Goal: Task Accomplishment & Management: Use online tool/utility

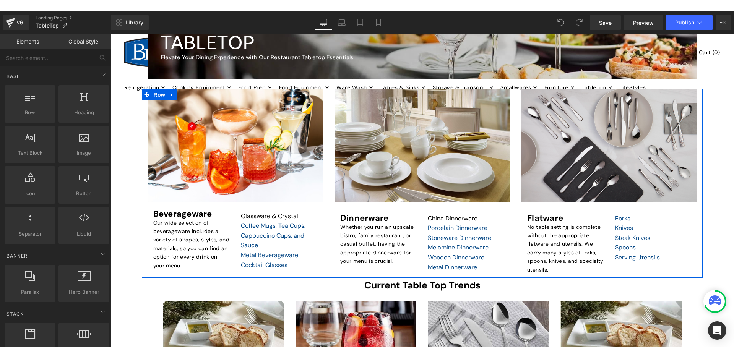
scroll to position [115, 0]
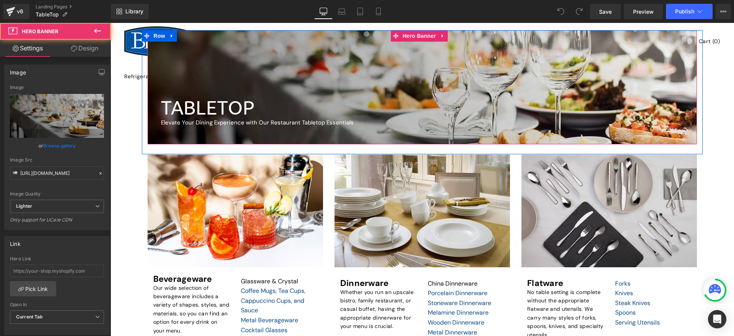
click at [253, 71] on div at bounding box center [423, 87] width 550 height 114
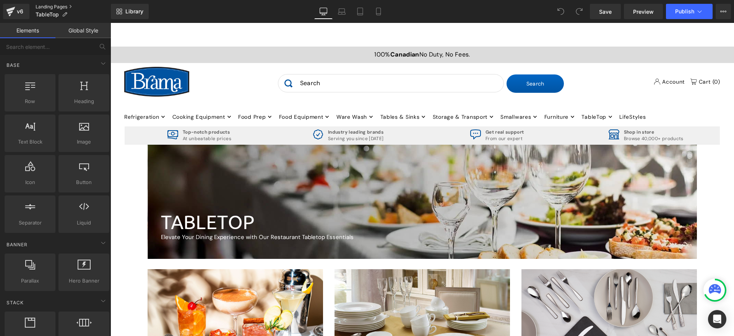
click at [58, 6] on link "Landing Pages" at bounding box center [73, 7] width 75 height 6
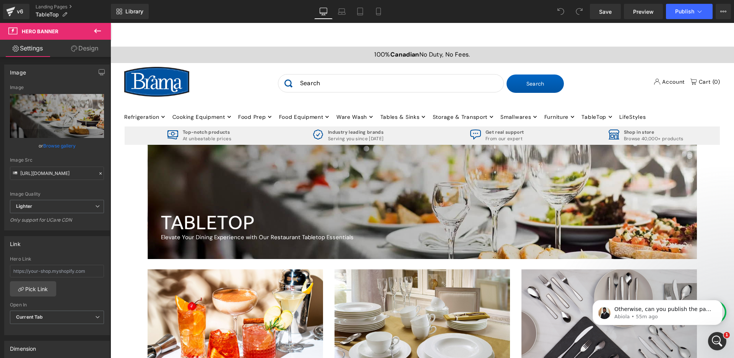
scroll to position [115, 0]
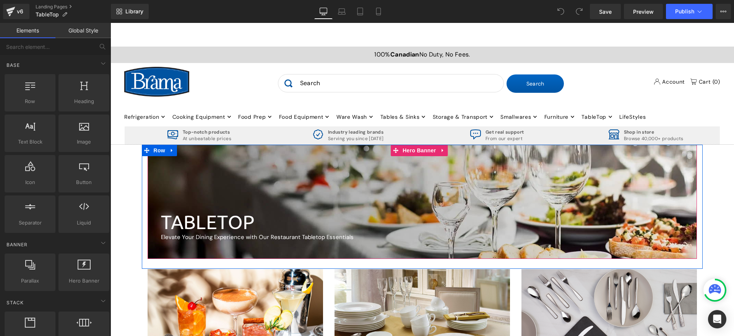
click at [191, 169] on div at bounding box center [423, 202] width 550 height 114
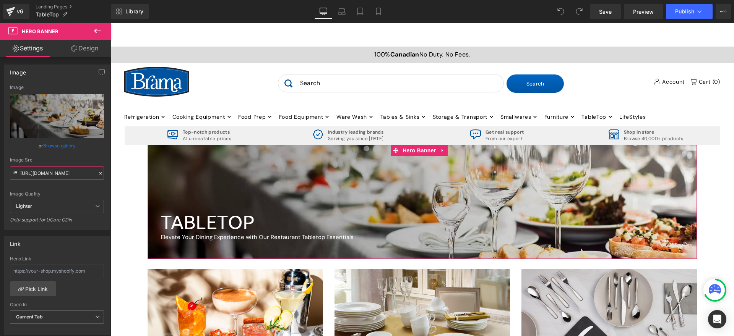
scroll to position [0, 190]
drag, startPoint x: 131, startPoint y: 196, endPoint x: 135, endPoint y: 169, distance: 28.3
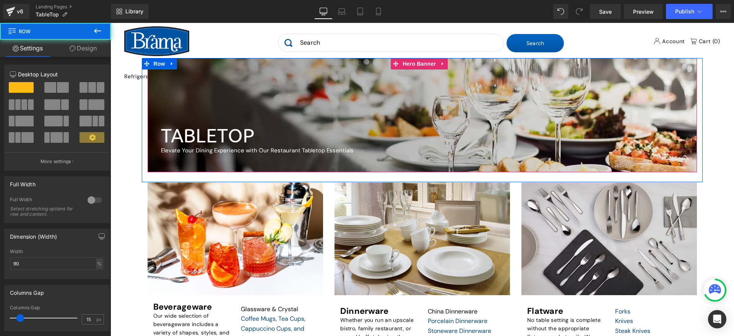
scroll to position [91, 0]
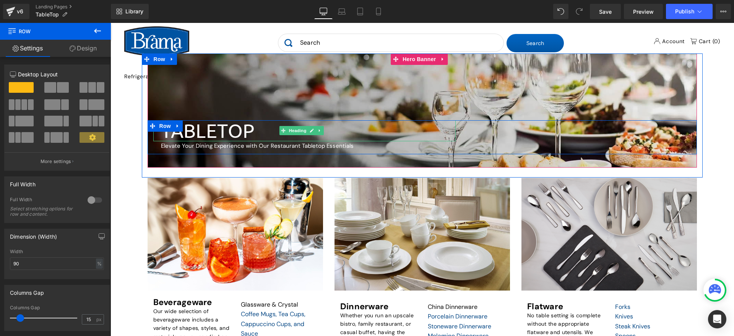
click at [183, 133] on h1 "TABLETOP" at bounding box center [308, 130] width 295 height 21
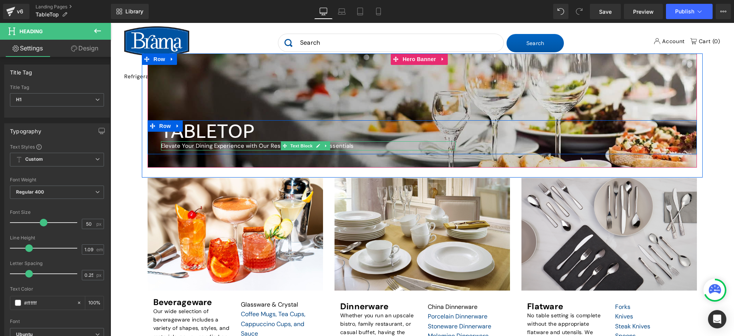
click at [222, 148] on div "Elevate Your Dining Experience with Our Restaurant Tabletop Essentials Text Blo…" at bounding box center [308, 145] width 295 height 9
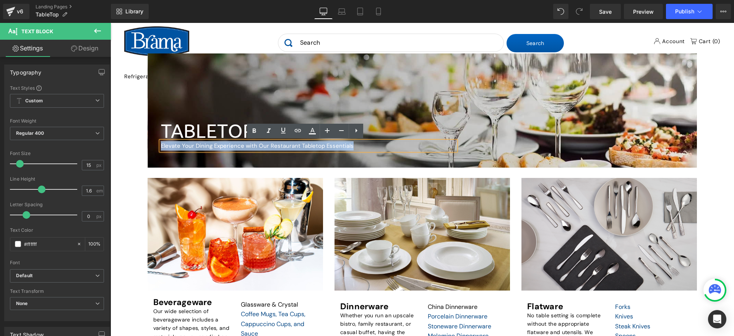
drag, startPoint x: 355, startPoint y: 148, endPoint x: 132, endPoint y: 142, distance: 222.9
copy p "Elevate Your Dining Experience with Our Restaurant Tabletop Essentials"
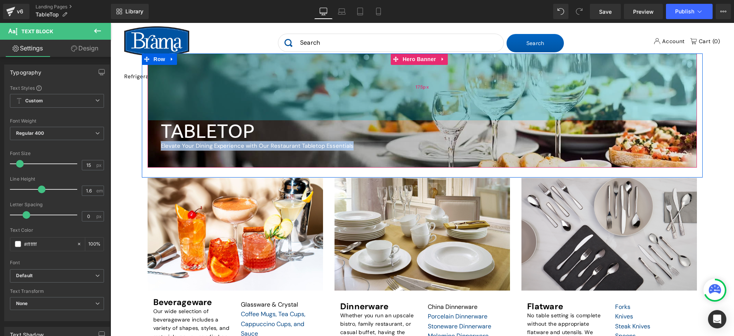
click at [232, 75] on div "175px" at bounding box center [423, 87] width 550 height 67
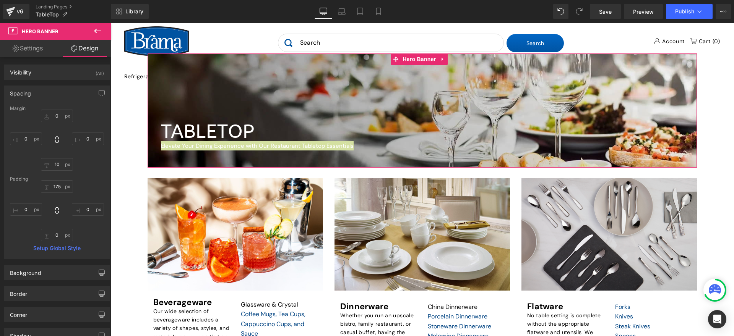
click at [34, 49] on link "Settings" at bounding box center [27, 48] width 55 height 17
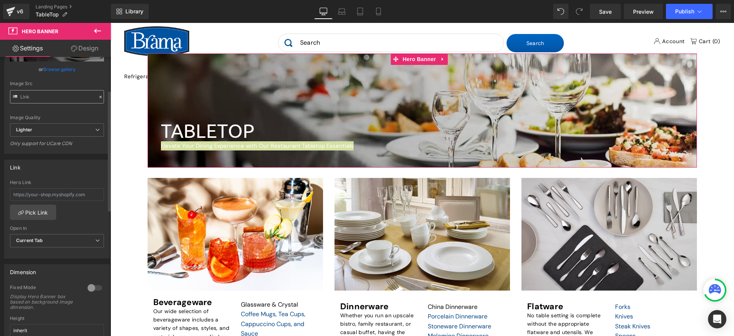
scroll to position [115, 0]
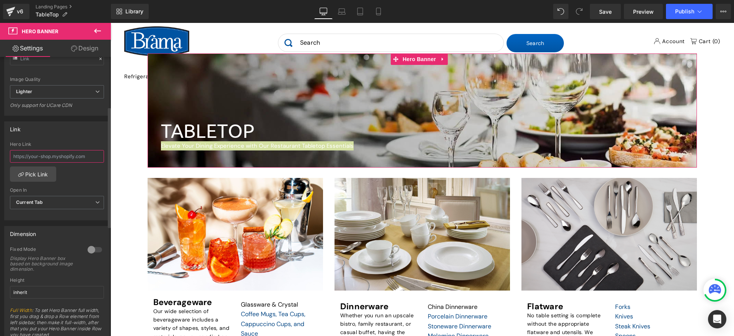
click at [87, 157] on input "text" at bounding box center [57, 156] width 94 height 13
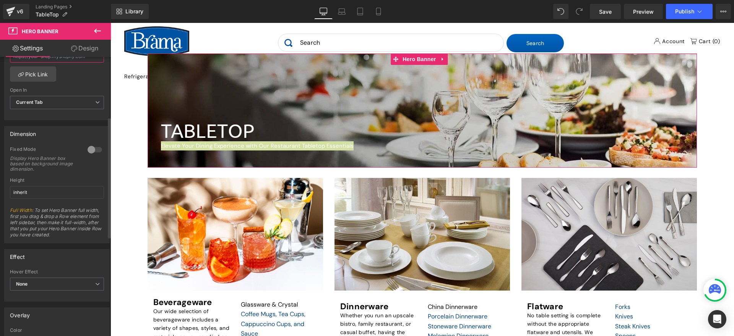
scroll to position [62, 0]
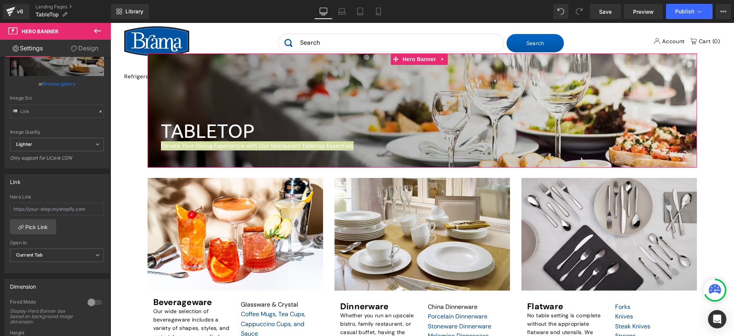
click at [87, 48] on link "Design" at bounding box center [84, 48] width 55 height 17
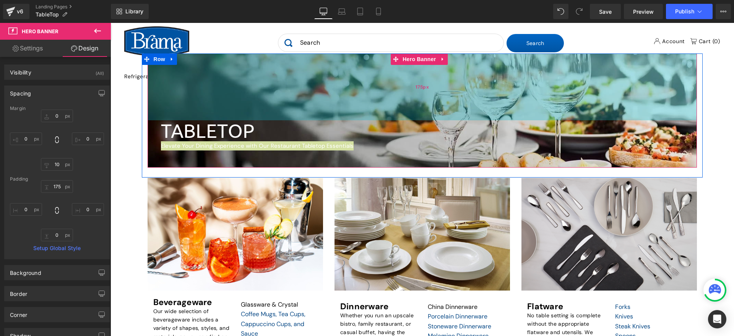
click at [297, 111] on div "175px" at bounding box center [423, 87] width 550 height 67
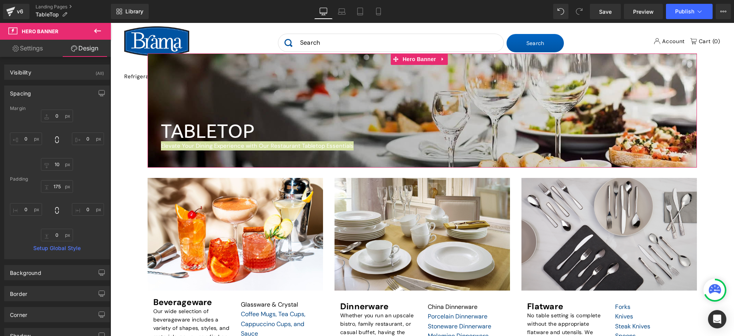
click at [27, 51] on link "Settings" at bounding box center [27, 48] width 55 height 17
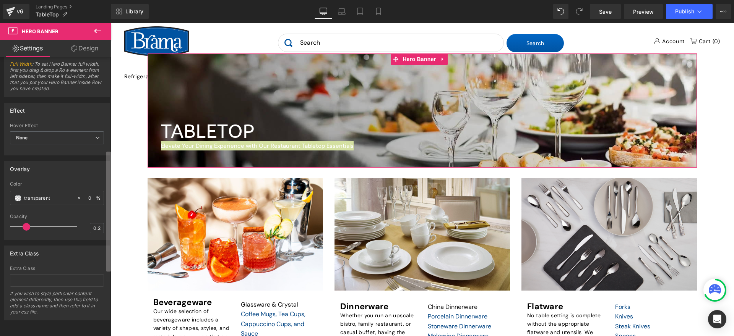
scroll to position [215, 0]
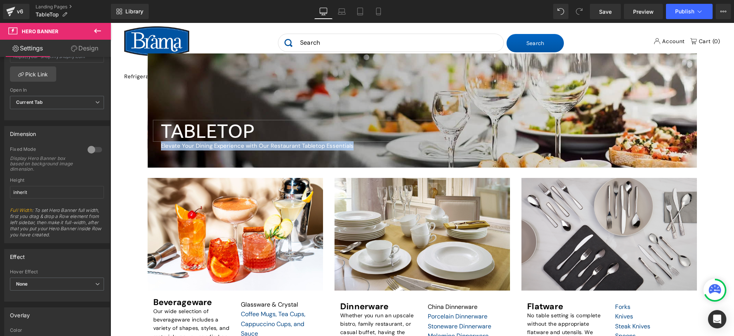
click at [209, 133] on h1 "TABLETOP" at bounding box center [308, 130] width 295 height 21
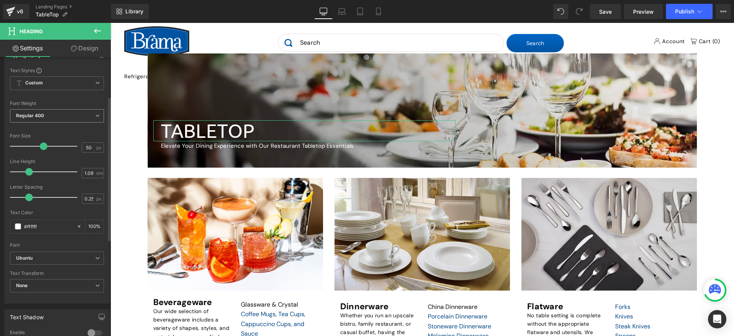
scroll to position [153, 0]
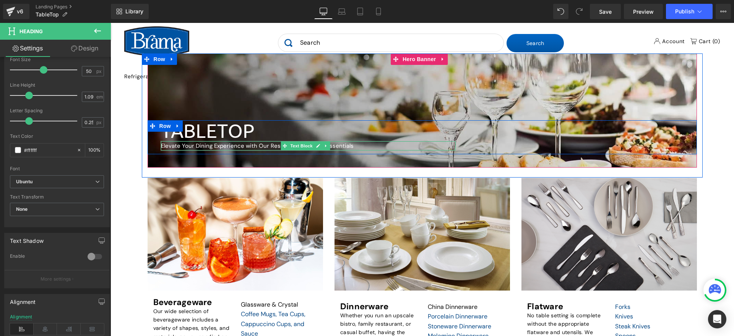
click at [233, 148] on p "Elevate Your Dining Experience with Our Restaurant Tabletop Essentials" at bounding box center [308, 145] width 295 height 9
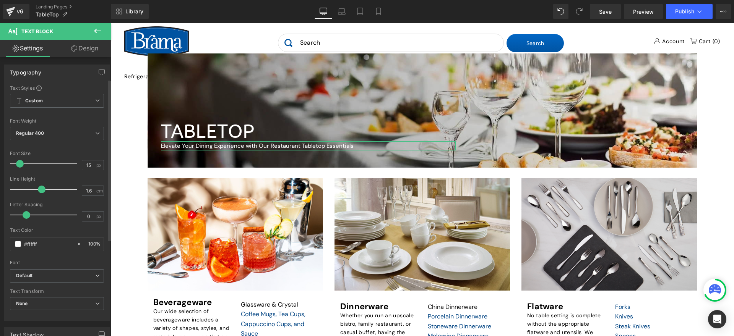
scroll to position [76, 0]
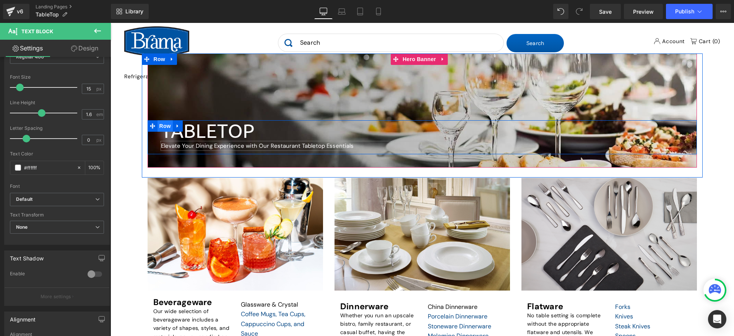
click at [157, 126] on span "Row" at bounding box center [164, 125] width 15 height 11
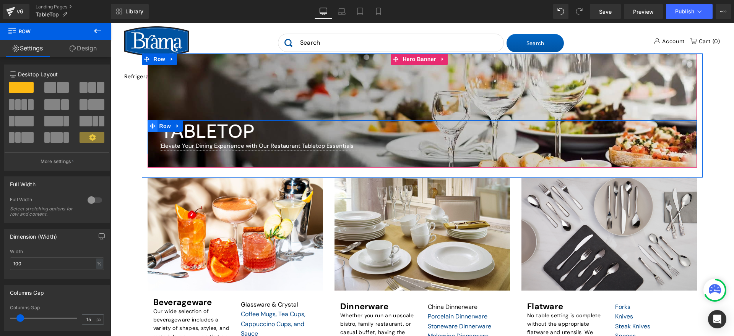
click at [153, 125] on icon at bounding box center [152, 125] width 5 height 5
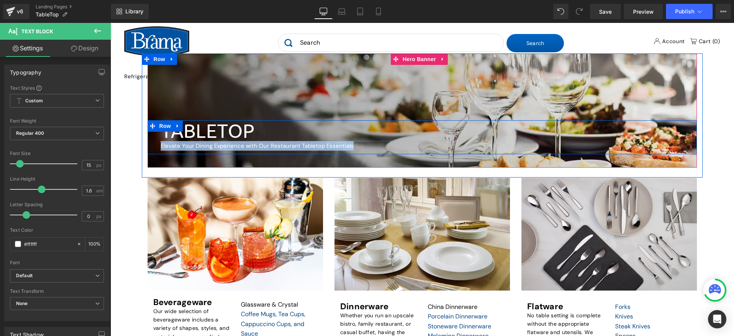
drag, startPoint x: 339, startPoint y: 146, endPoint x: 159, endPoint y: 143, distance: 180.8
click at [159, 143] on div "TABLETOP Heading Elevate Your Dining Experience with Our Restaurant Tabletop Es…" at bounding box center [305, 135] width 314 height 30
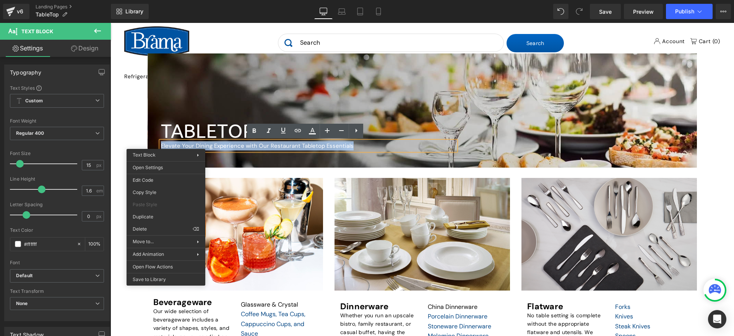
click at [258, 155] on span "TABLETOP Heading Elevate Your Dining Experience with Our Restaurant Tabletop Es…" at bounding box center [423, 143] width 550 height 47
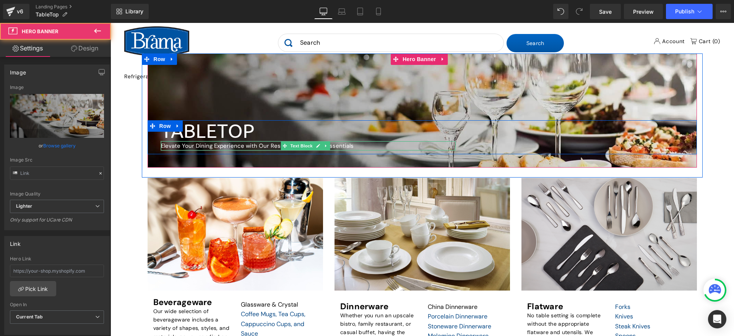
click at [256, 146] on p "Elevate Your Dining Experience with Our Restaurant Tabletop Essentials" at bounding box center [308, 145] width 295 height 9
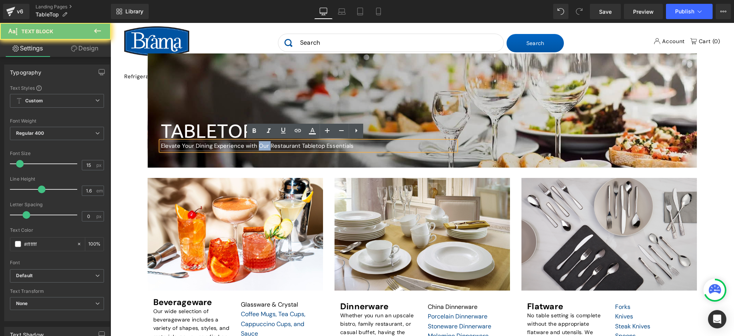
click at [256, 146] on p "Elevate Your Dining Experience with Our Restaurant Tabletop Essentials" at bounding box center [308, 145] width 295 height 9
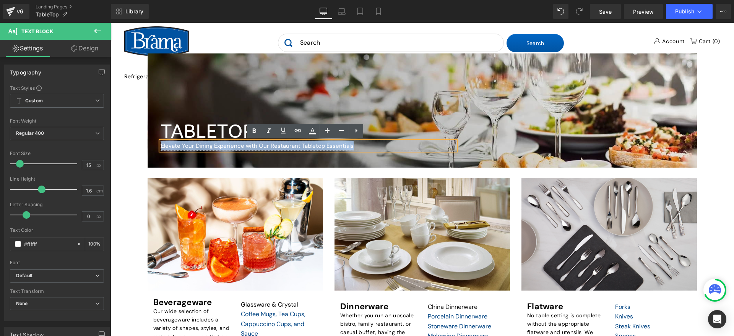
click at [161, 145] on div "Elevate Your Dining Experience with Our Restaurant Tabletop Essentials" at bounding box center [308, 145] width 295 height 9
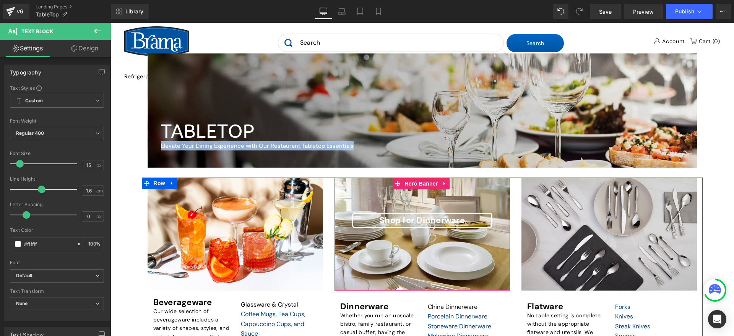
click at [385, 199] on div at bounding box center [421, 234] width 175 height 113
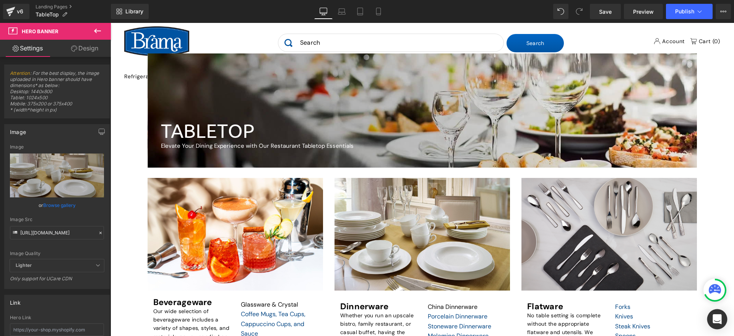
click at [716, 317] on icon "Open Intercom Messenger" at bounding box center [716, 320] width 9 height 10
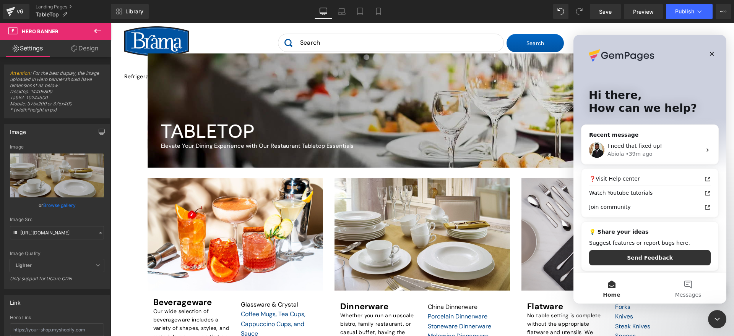
scroll to position [0, 0]
click at [47, 3] on div at bounding box center [367, 156] width 734 height 313
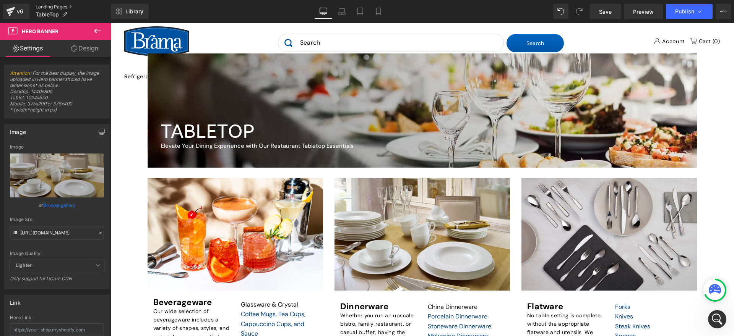
drag, startPoint x: 52, startPoint y: 5, endPoint x: 326, endPoint y: 3, distance: 274.4
click at [52, 5] on link "Landing Pages" at bounding box center [73, 7] width 75 height 6
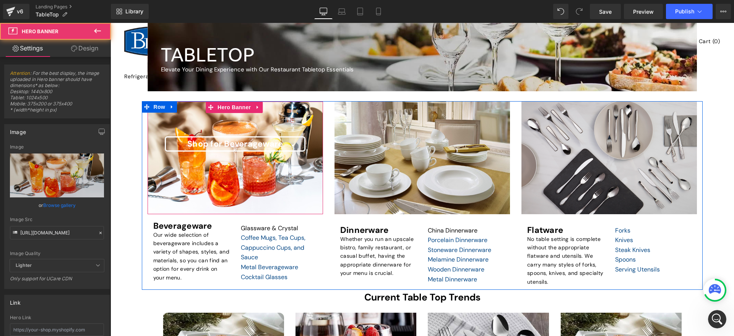
click at [290, 118] on div at bounding box center [235, 158] width 175 height 113
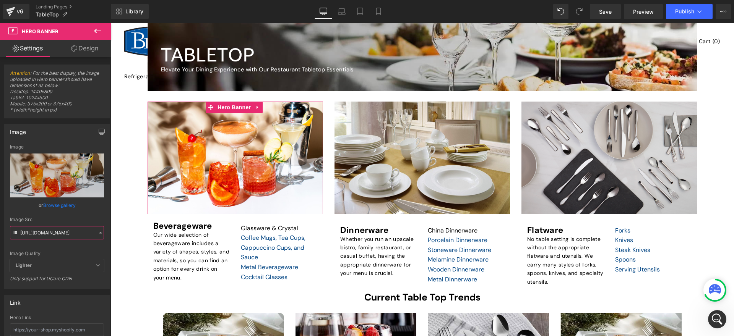
scroll to position [0, 76]
drag, startPoint x: 131, startPoint y: 257, endPoint x: 130, endPoint y: 235, distance: 22.2
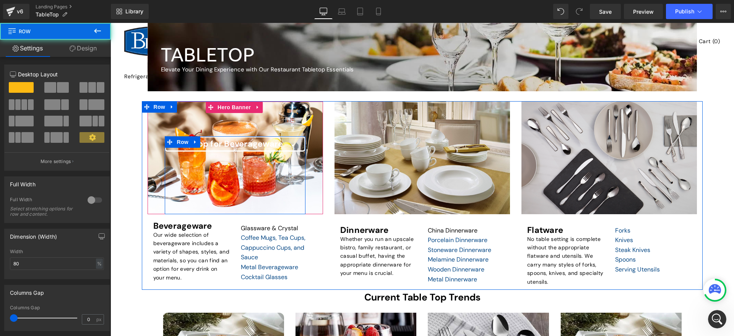
click at [226, 197] on div "Shop for Beverageware Heading Row" at bounding box center [235, 175] width 140 height 78
click at [264, 170] on div "Shop for Beverageware Heading Row" at bounding box center [235, 175] width 140 height 78
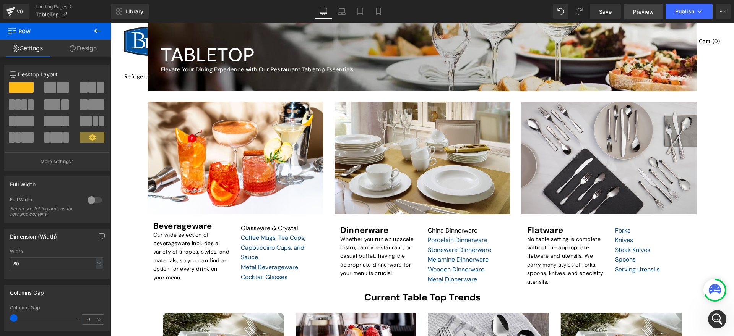
click at [637, 13] on span "Preview" at bounding box center [643, 12] width 21 height 8
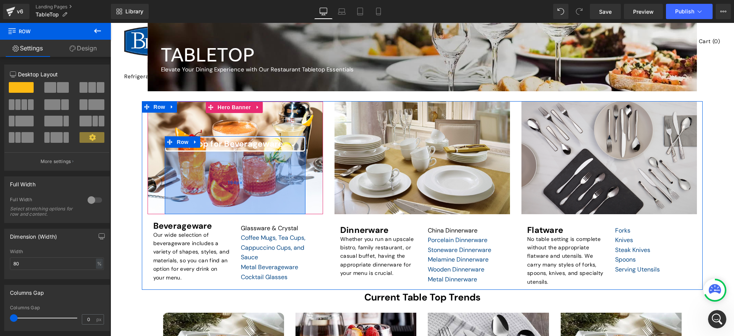
click at [203, 167] on div "164px" at bounding box center [235, 183] width 140 height 63
click at [295, 192] on div "164px" at bounding box center [235, 183] width 140 height 63
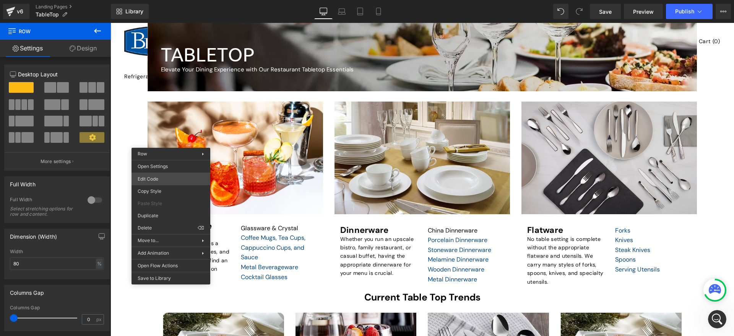
click at [173, 0] on div "Row You are previewing how the will restyle your page. You can not edit Element…" at bounding box center [367, 0] width 734 height 0
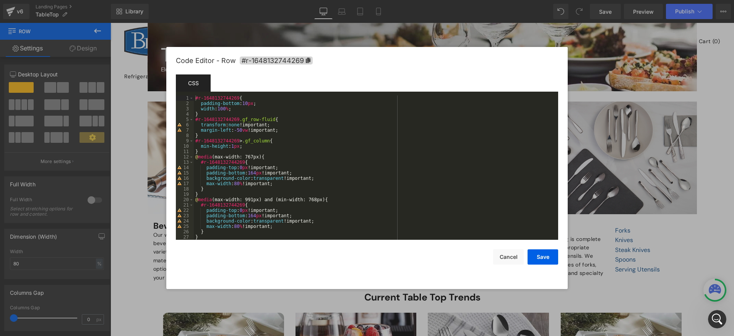
scroll to position [92, 0]
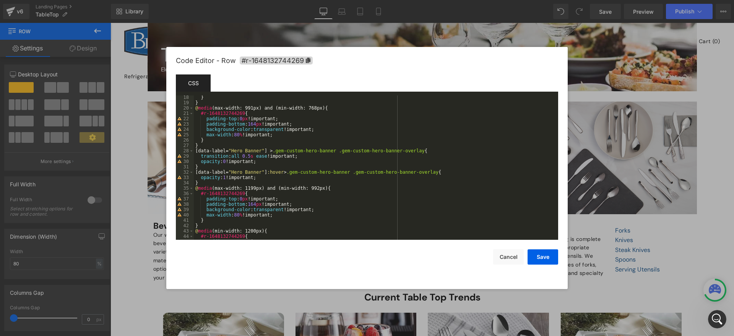
click at [145, 312] on div at bounding box center [367, 168] width 734 height 336
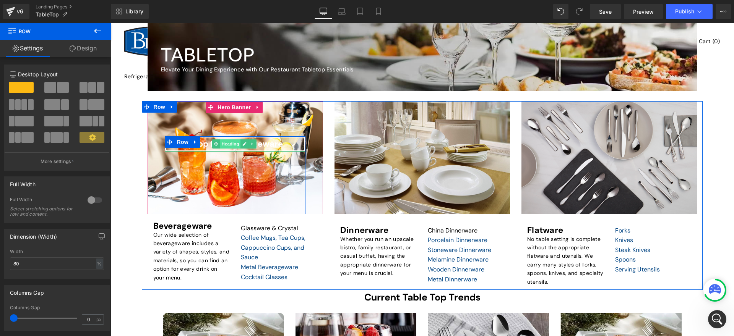
click at [227, 148] on span "Heading" at bounding box center [230, 143] width 21 height 9
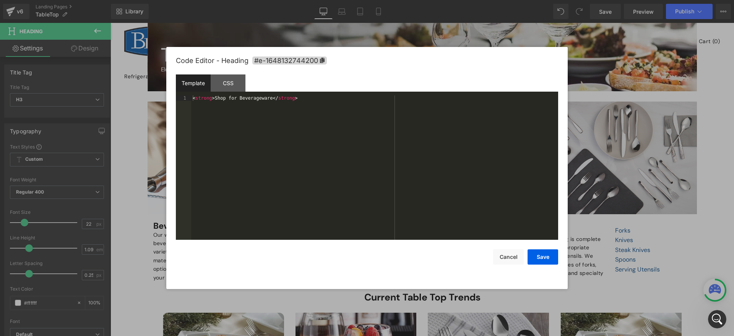
click at [219, 0] on div "Heading You are previewing how the will restyle your page. You can not edit Ele…" at bounding box center [367, 0] width 734 height 0
click at [509, 255] on button "Cancel" at bounding box center [508, 257] width 31 height 15
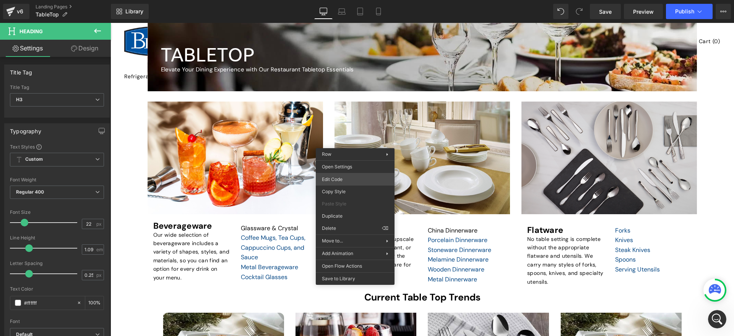
click at [363, 0] on div "Heading You are previewing how the will restyle your page. You can not edit Ele…" at bounding box center [367, 0] width 734 height 0
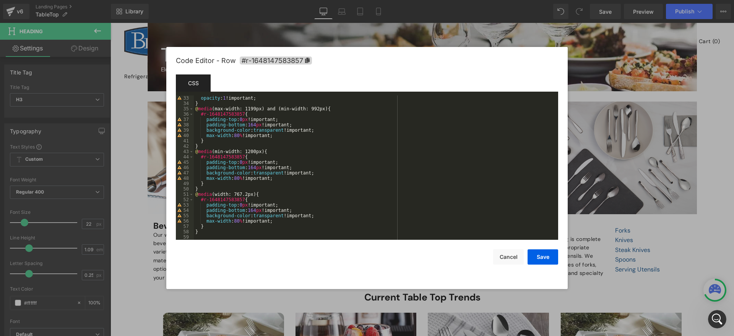
scroll to position [171, 0]
click at [509, 256] on button "Cancel" at bounding box center [508, 257] width 31 height 15
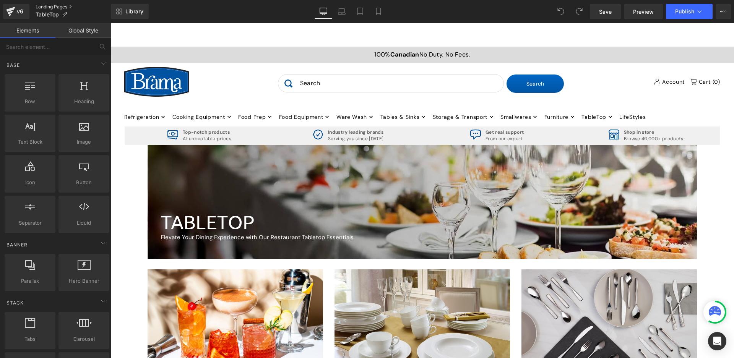
click at [58, 9] on link "Landing Pages" at bounding box center [73, 7] width 75 height 6
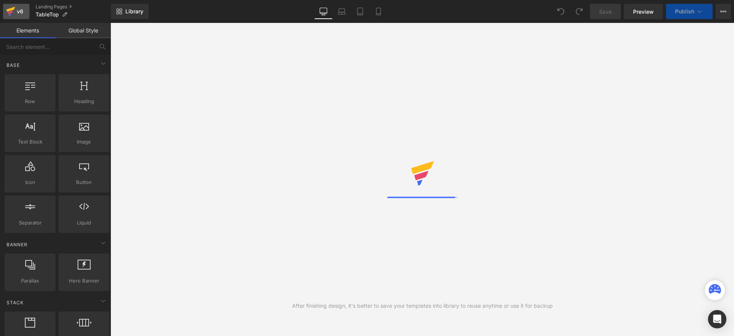
click at [15, 13] on icon at bounding box center [10, 11] width 9 height 19
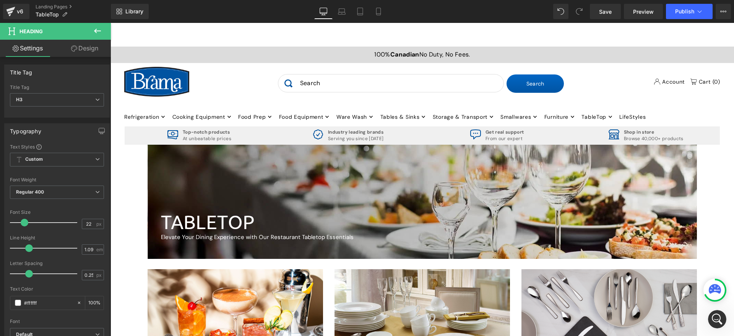
scroll to position [168, 0]
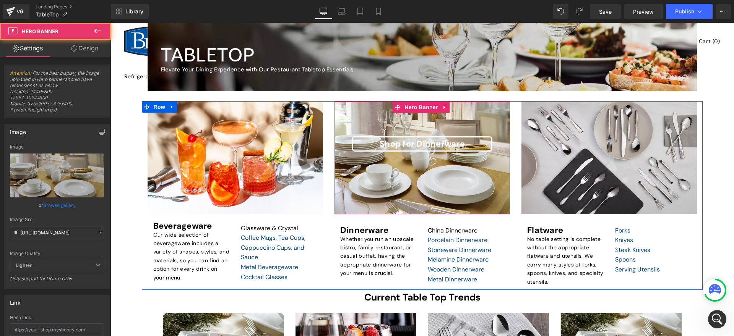
click at [342, 177] on span "Shop for Dinnerware Heading Row" at bounding box center [421, 175] width 175 height 78
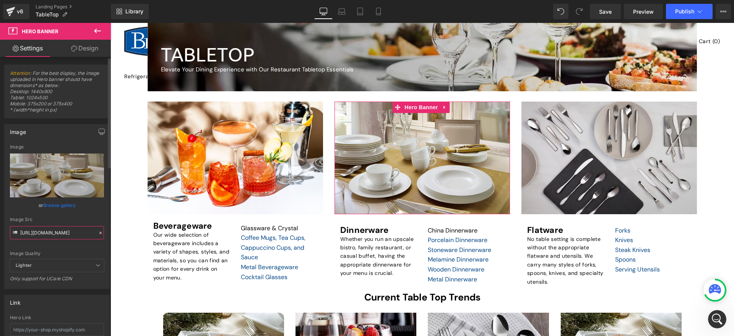
click at [60, 234] on input "[URL][DOMAIN_NAME]" at bounding box center [57, 232] width 94 height 13
click at [20, 234] on input "https://i.ebayimg.com/images/g/by0AAOSwe-FU8etN/s-l1200.jpg" at bounding box center [57, 232] width 94 height 13
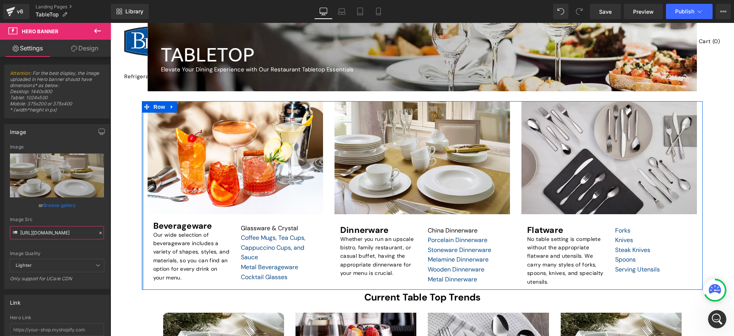
drag, startPoint x: 131, startPoint y: 256, endPoint x: 141, endPoint y: 230, distance: 28.3
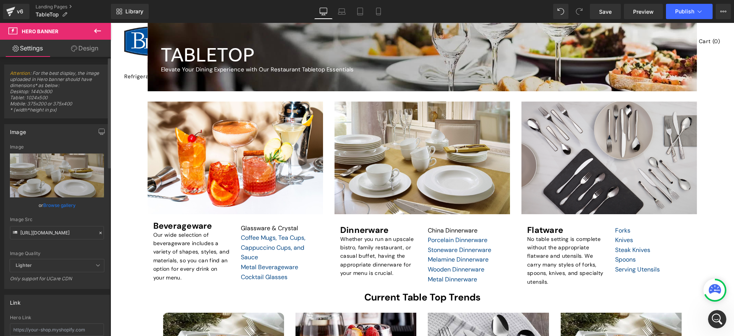
scroll to position [0, 0]
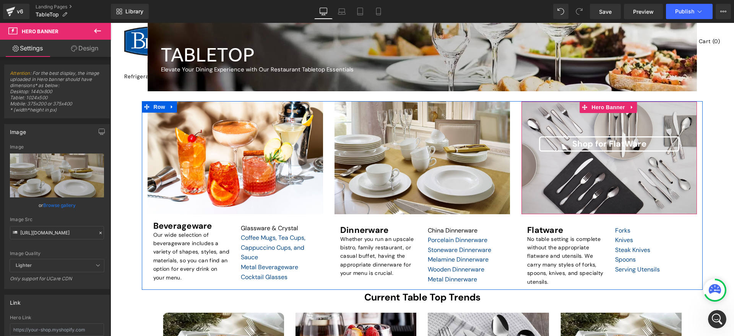
click at [527, 149] on span "Shop for FlatWare Heading Row" at bounding box center [608, 175] width 175 height 78
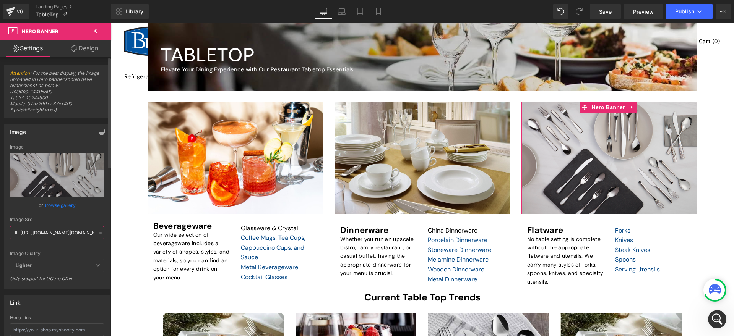
click at [68, 231] on input "https://www.nambe.com/on/demandware.static/-/Sites-master/default/dwf18503db/pr…" at bounding box center [57, 232] width 94 height 13
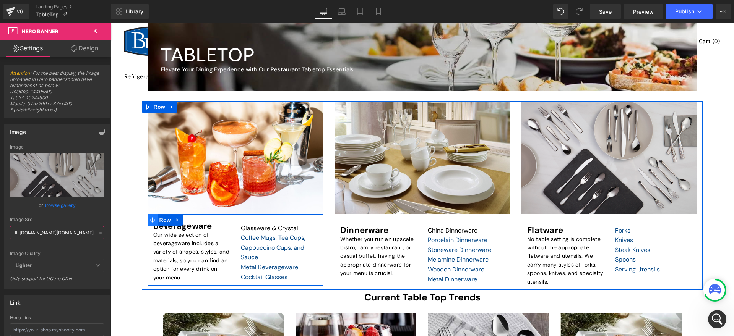
drag, startPoint x: 130, startPoint y: 255, endPoint x: 151, endPoint y: 224, distance: 37.5
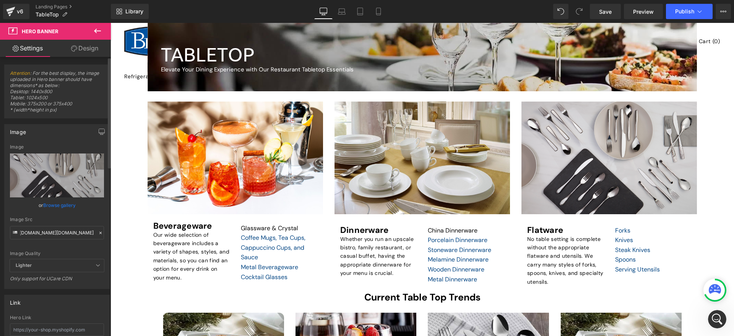
scroll to position [0, 0]
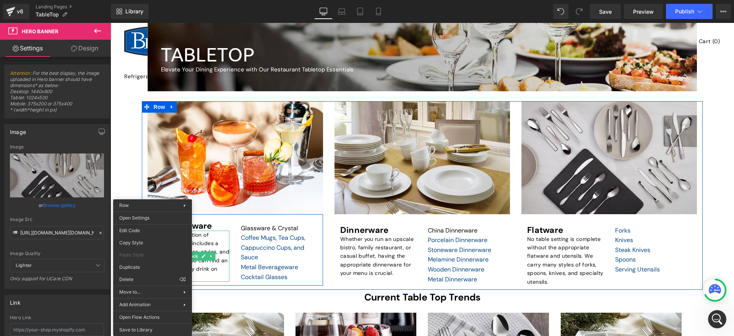
click at [219, 240] on p "Our wide selection of beverageware includes a variety of shapes, styles, and ma…" at bounding box center [191, 256] width 76 height 51
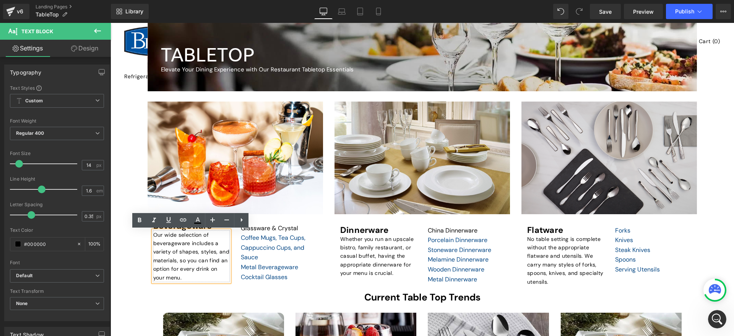
click at [216, 248] on p "Our wide selection of beverageware includes a variety of shapes, styles, and ma…" at bounding box center [191, 256] width 76 height 51
click at [180, 262] on p "Our wide selection of beverageware includes a variety of shapes, styles, and ma…" at bounding box center [191, 256] width 76 height 51
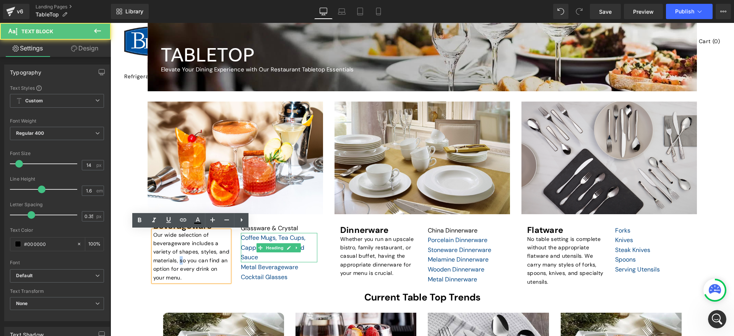
click at [273, 241] on div "Coffee Mugs, Tea Cups, Cappuccino Cups, and Sauce" at bounding box center [279, 247] width 76 height 29
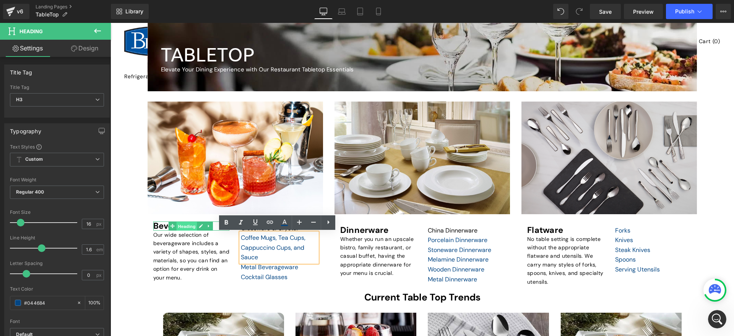
click at [188, 227] on span "Heading" at bounding box center [187, 226] width 21 height 9
click at [201, 228] on icon at bounding box center [201, 226] width 4 height 5
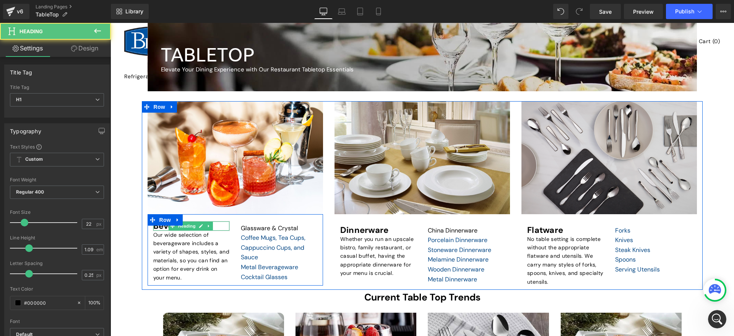
click at [161, 226] on strong "Beverageware" at bounding box center [182, 226] width 59 height 11
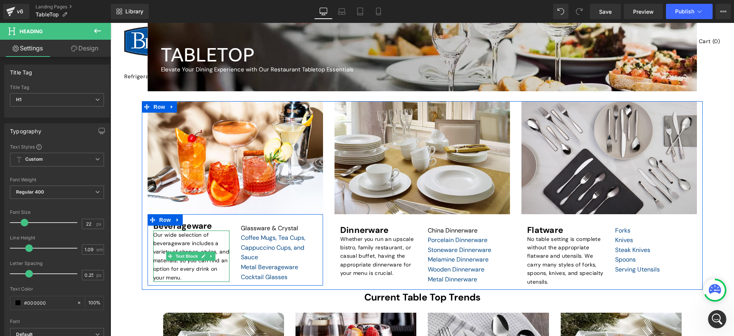
click at [216, 254] on p "Our wide selection of beverageware includes a variety of shapes, styles, and ma…" at bounding box center [191, 256] width 76 height 51
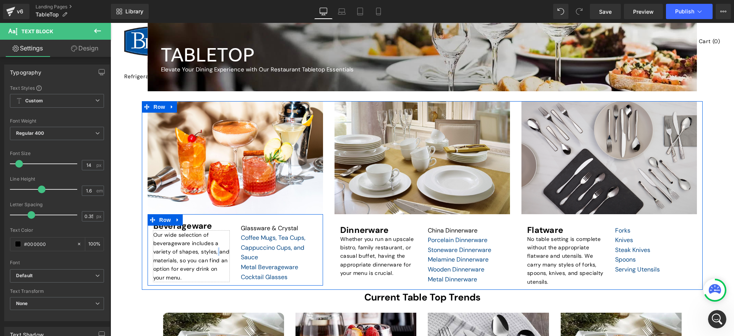
drag, startPoint x: 174, startPoint y: 276, endPoint x: 151, endPoint y: 237, distance: 45.2
click at [151, 237] on div "Beverageware Heading Our wide selection of beverageware includes a variety of s…" at bounding box center [192, 252] width 88 height 60
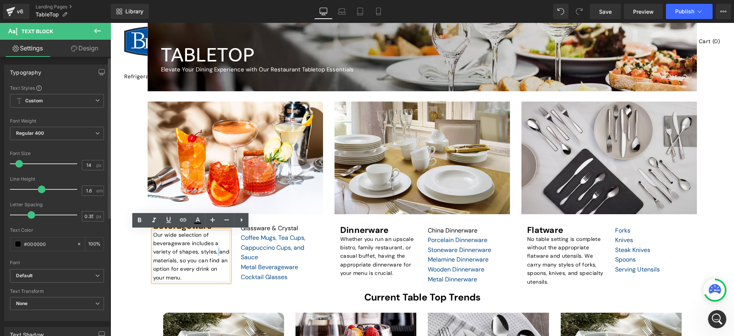
copy p "Our wide selection of beverageware includes a variety of shapes, styles, and ma…"
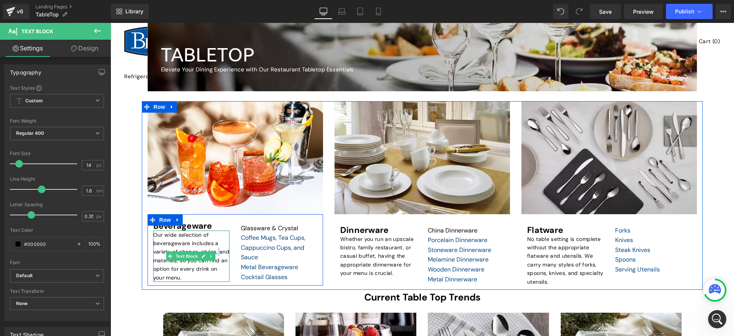
click at [210, 247] on p "Our wide selection of beverageware includes a variety of shapes, styles, and ma…" at bounding box center [191, 256] width 76 height 51
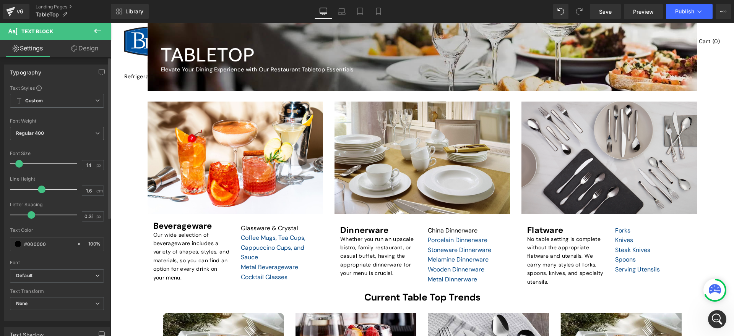
click at [95, 131] on icon at bounding box center [97, 133] width 5 height 5
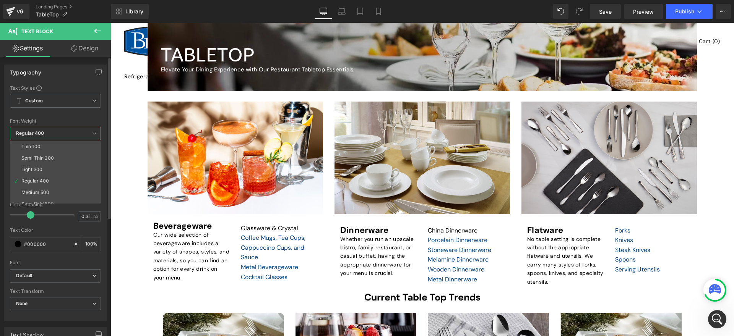
click at [92, 131] on icon at bounding box center [94, 133] width 5 height 5
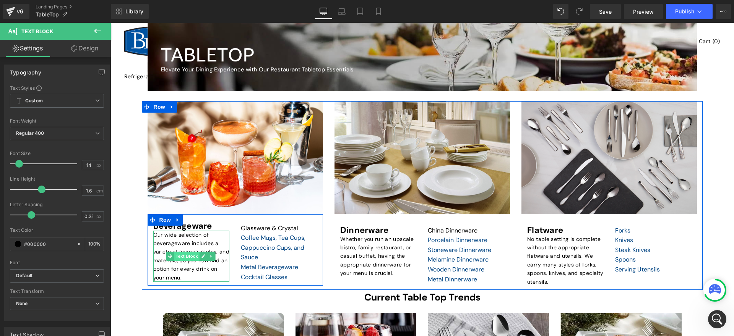
click at [174, 255] on span "Text Block" at bounding box center [186, 256] width 25 height 9
click at [285, 229] on link at bounding box center [289, 228] width 8 height 9
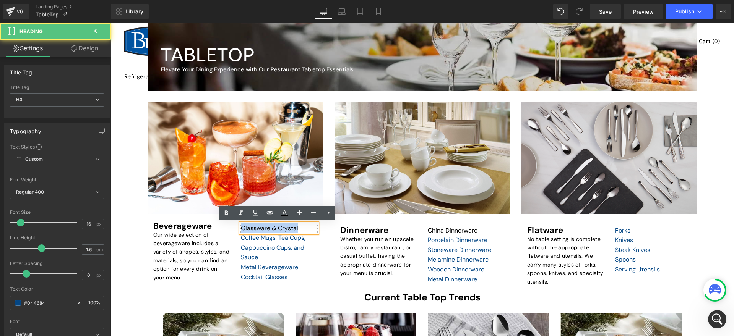
drag, startPoint x: 274, startPoint y: 227, endPoint x: 235, endPoint y: 227, distance: 39.4
click at [235, 227] on div "Heading Glassware & Crystal Heading Coffee Mugs, Tea Cups, Cappuccino Cups, and…" at bounding box center [279, 252] width 88 height 61
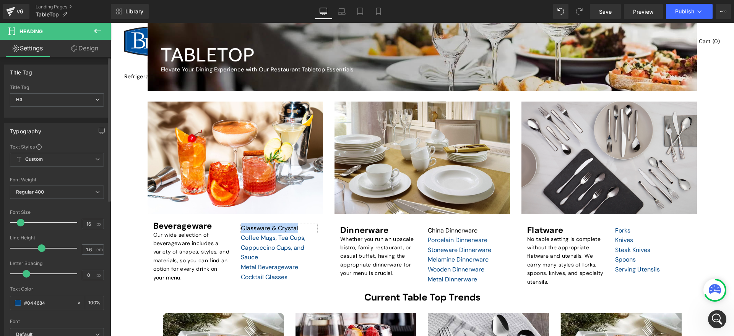
copy link "Glassware & Crystal"
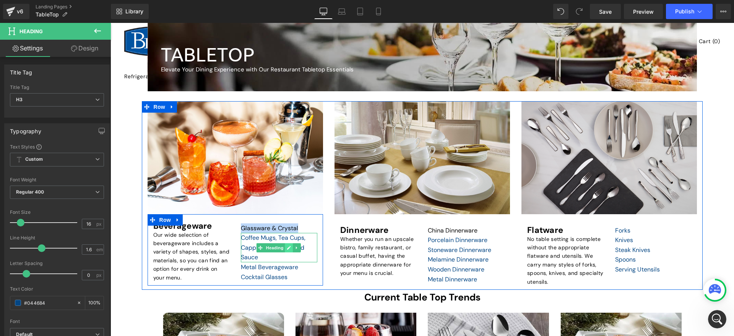
click at [288, 248] on icon at bounding box center [289, 248] width 4 height 4
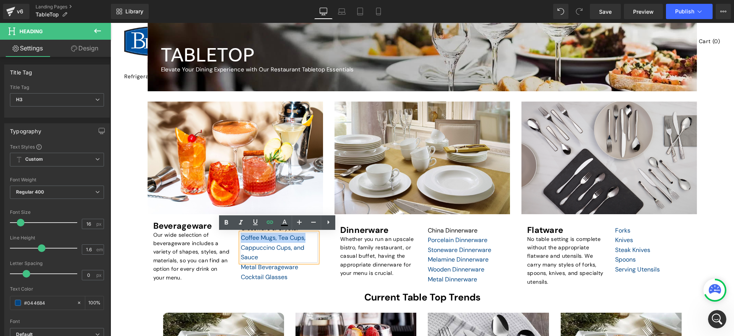
drag, startPoint x: 311, startPoint y: 239, endPoint x: 239, endPoint y: 238, distance: 71.9
click at [241, 238] on div "Coffee Mugs, Tea Cups, Cappuccino Cups, and Sauce" at bounding box center [279, 247] width 76 height 29
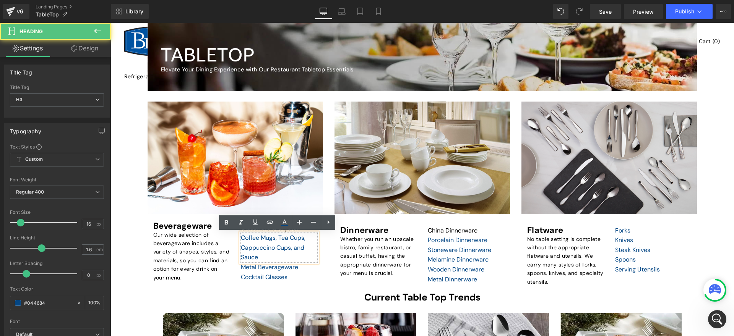
click at [283, 238] on div "Coffee Mugs, Tea Cups, Cappuccino Cups, and Sauce" at bounding box center [279, 247] width 76 height 29
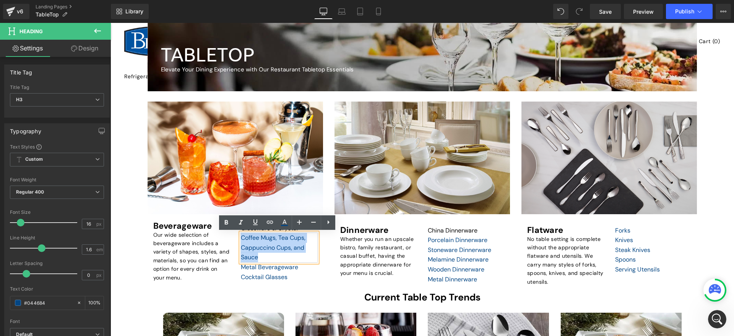
drag, startPoint x: 240, startPoint y: 238, endPoint x: 303, endPoint y: 232, distance: 63.3
click at [303, 233] on div "Coffee Mugs, Tea Cups, Cappuccino Cups, and Sauce" at bounding box center [279, 247] width 76 height 29
copy div "Coffee Mugs, Tea Cups, Cappuccino Cups, and Sauce"
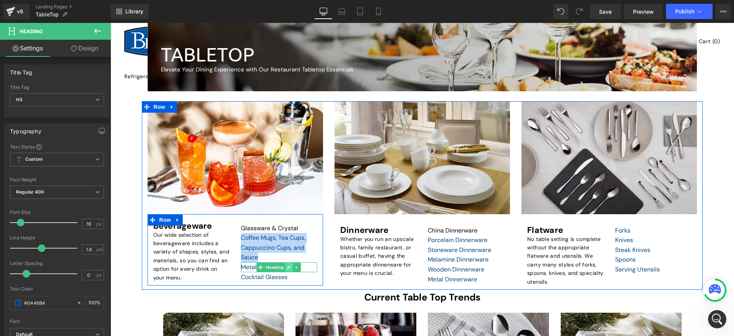
click at [287, 268] on icon at bounding box center [289, 267] width 4 height 5
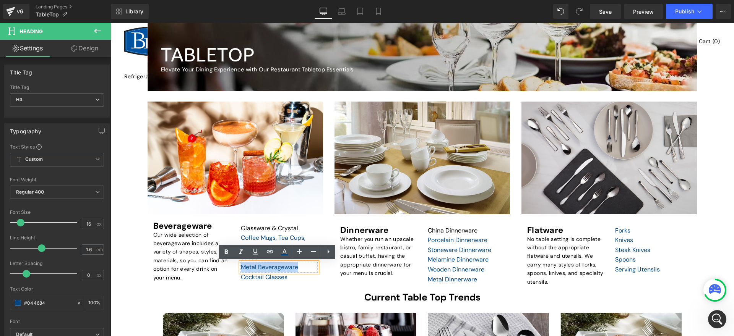
drag, startPoint x: 301, startPoint y: 268, endPoint x: 240, endPoint y: 266, distance: 60.4
click at [241, 266] on div "Metal Beverageware" at bounding box center [279, 268] width 76 height 10
copy div "Metal Beverageware"
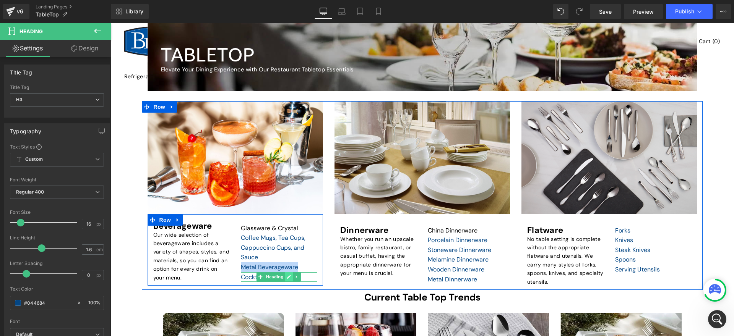
click at [287, 279] on icon at bounding box center [289, 278] width 4 height 4
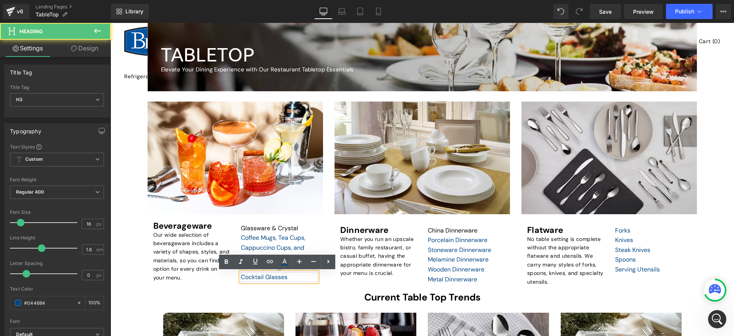
drag, startPoint x: 292, startPoint y: 278, endPoint x: 239, endPoint y: 277, distance: 53.1
click at [241, 277] on div "Cocktail Glasses" at bounding box center [279, 277] width 76 height 10
drag, startPoint x: 242, startPoint y: 277, endPoint x: 284, endPoint y: 277, distance: 41.7
click at [284, 277] on div "Cocktail Glasses" at bounding box center [279, 277] width 76 height 10
copy div "Cocktail Glasses"
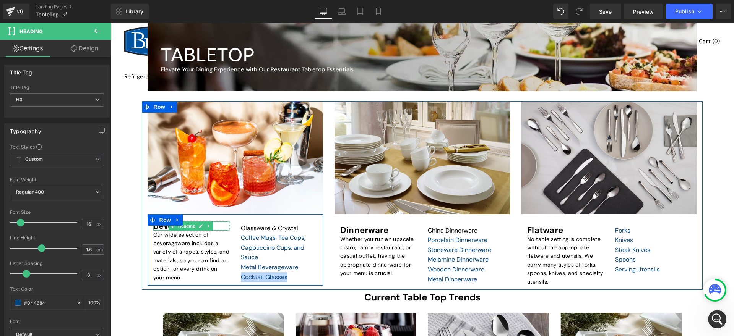
click at [162, 227] on strong "Beverageware" at bounding box center [182, 226] width 59 height 11
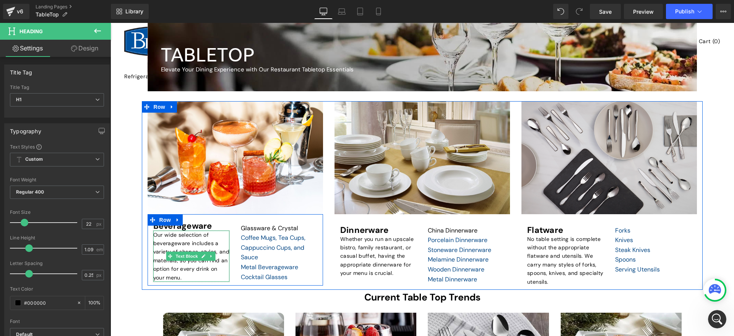
click at [179, 266] on p "Our wide selection of beverageware includes a variety of shapes, styles, and ma…" at bounding box center [191, 256] width 76 height 51
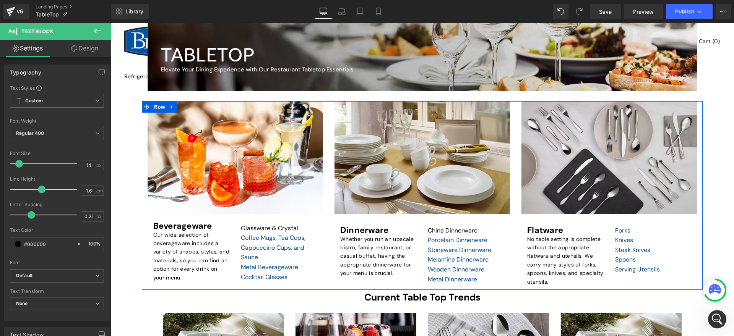
scroll to position [244, 0]
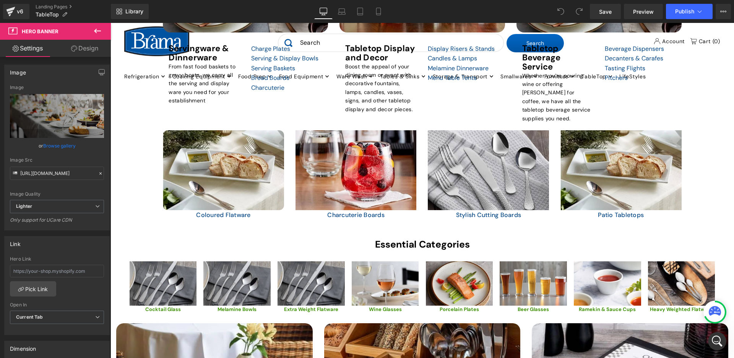
scroll to position [611, 0]
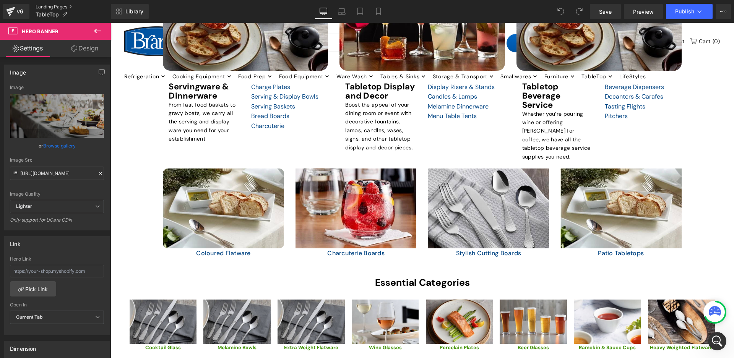
click at [53, 6] on link "Landing Pages" at bounding box center [73, 7] width 75 height 6
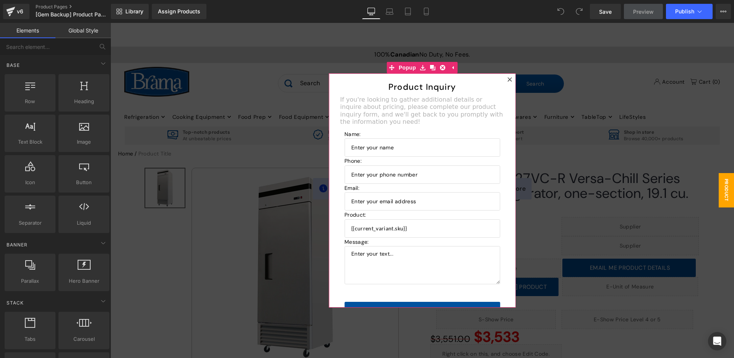
click at [509, 78] on icon at bounding box center [509, 79] width 5 height 5
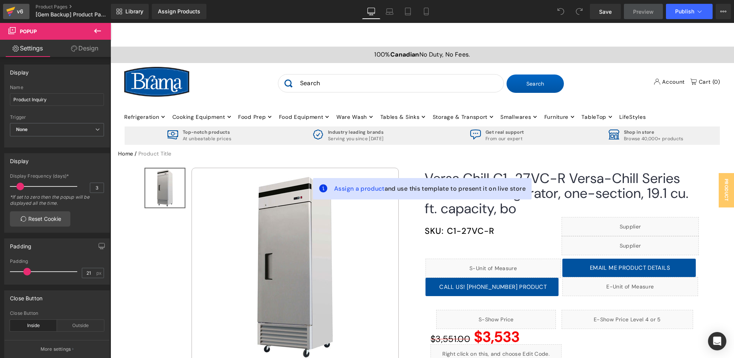
click at [16, 10] on div "v6" at bounding box center [20, 11] width 10 height 10
